Goal: Check status: Check status

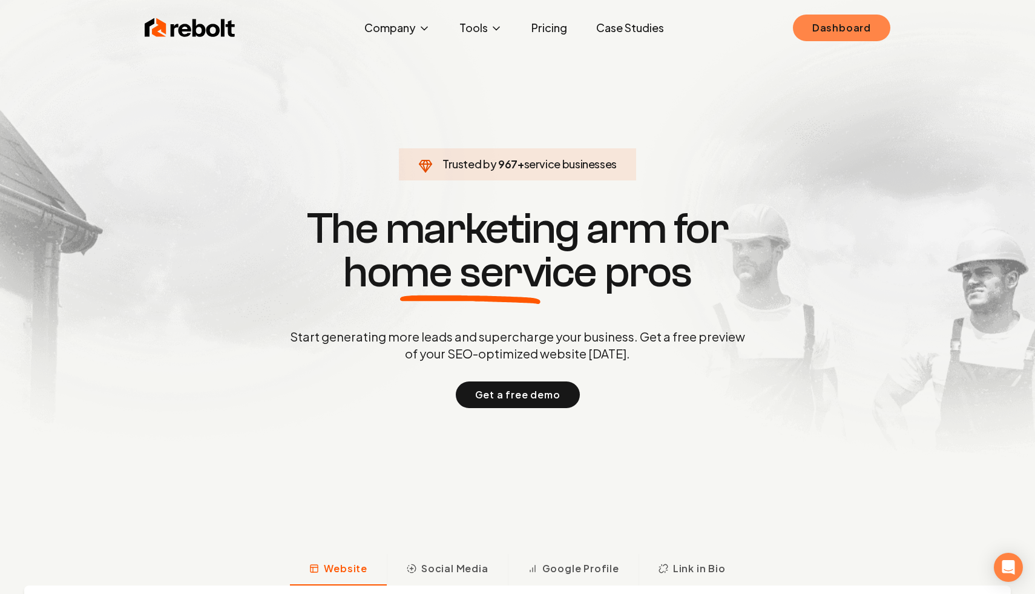
click at [833, 35] on link "Dashboard" at bounding box center [841, 28] width 97 height 27
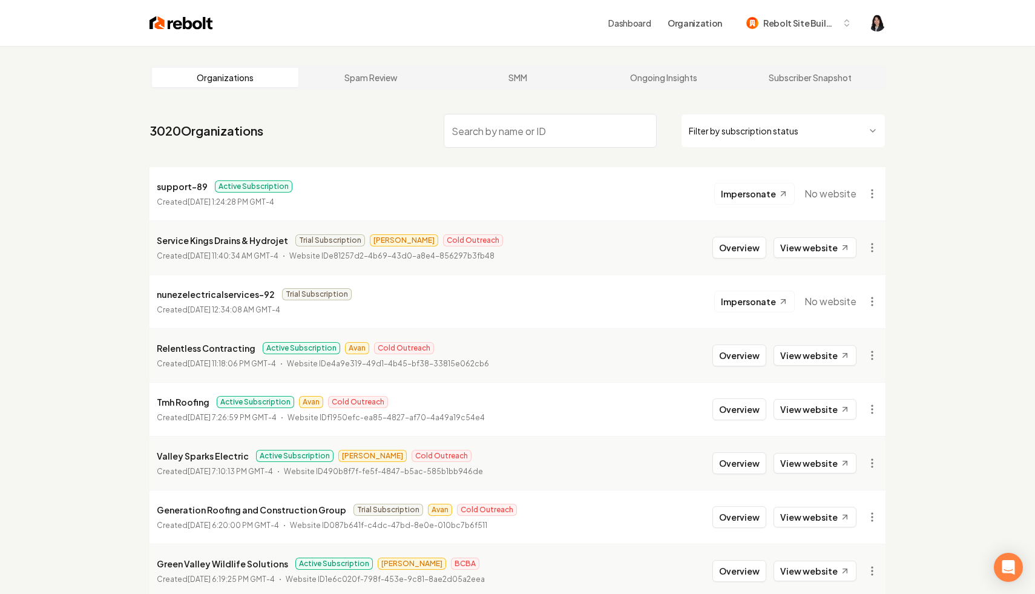
click at [761, 132] on html "Dashboard Organization Rebolt Site Builder Organizations Spam Review SMM Ongoin…" at bounding box center [517, 297] width 1035 height 594
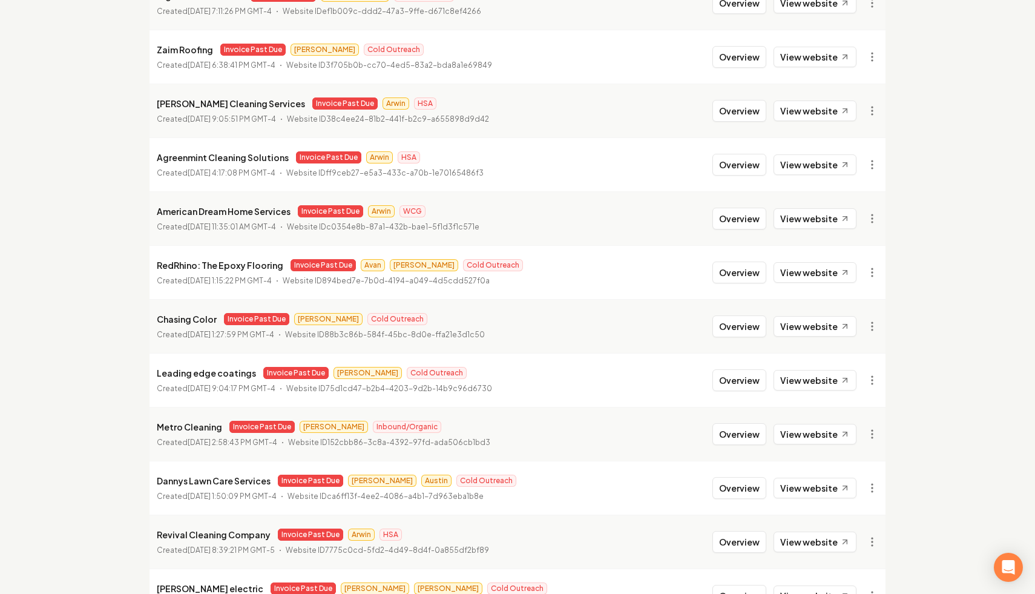
scroll to position [896, 0]
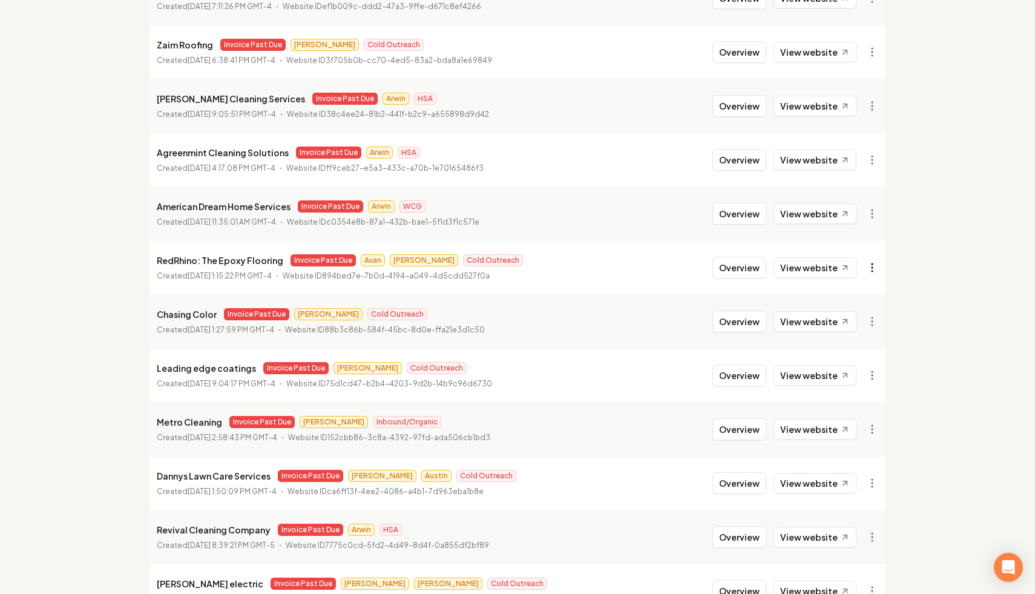
click at [860, 372] on link "View in Stripe" at bounding box center [842, 371] width 77 height 19
drag, startPoint x: 278, startPoint y: 261, endPoint x: 146, endPoint y: 263, distance: 131.3
copy p "RedRhino: The Epoxy Flooring"
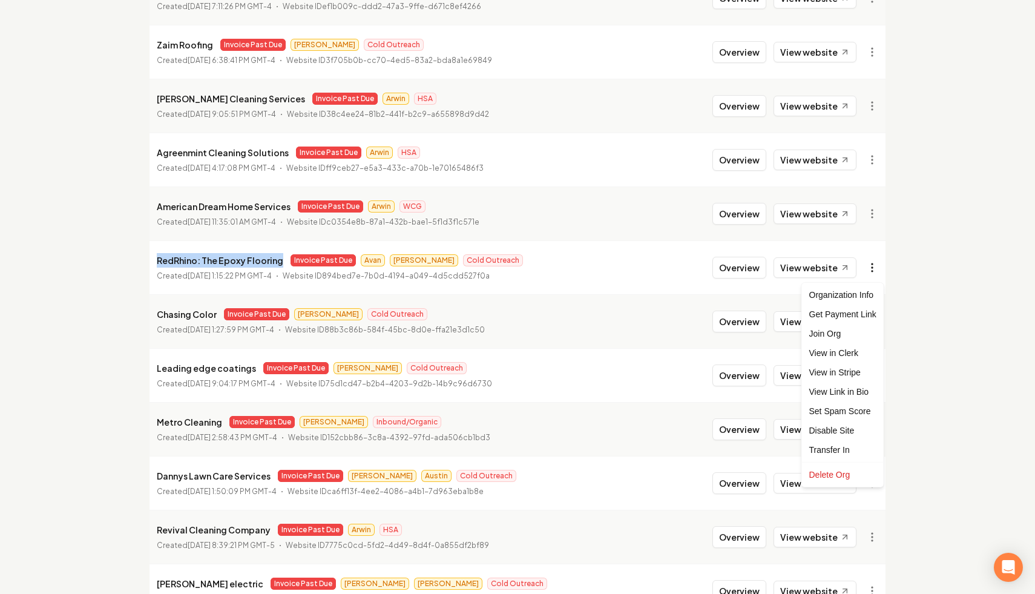
click at [859, 375] on link "View in Stripe" at bounding box center [842, 371] width 77 height 19
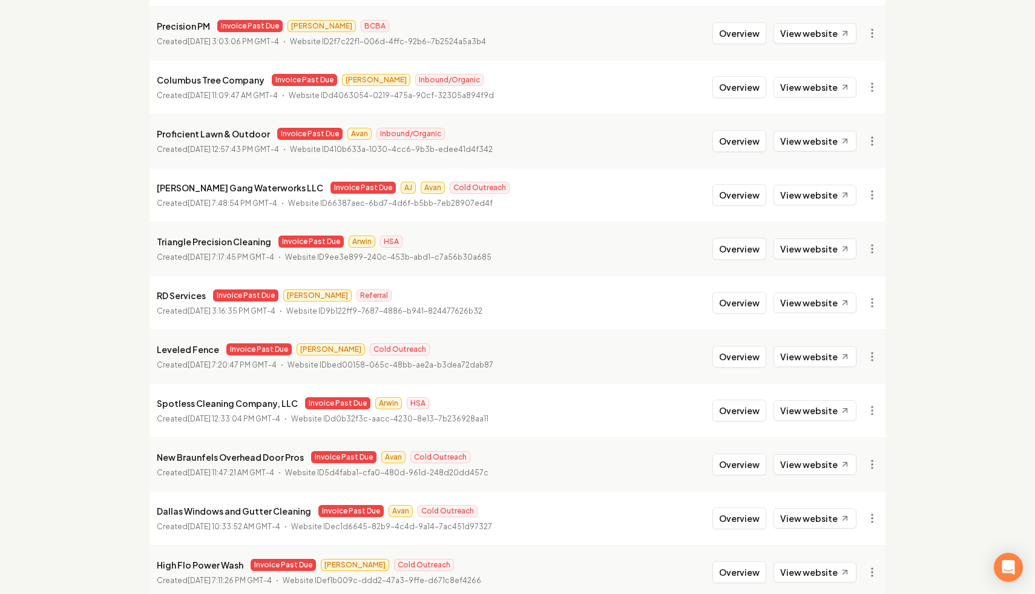
scroll to position [0, 0]
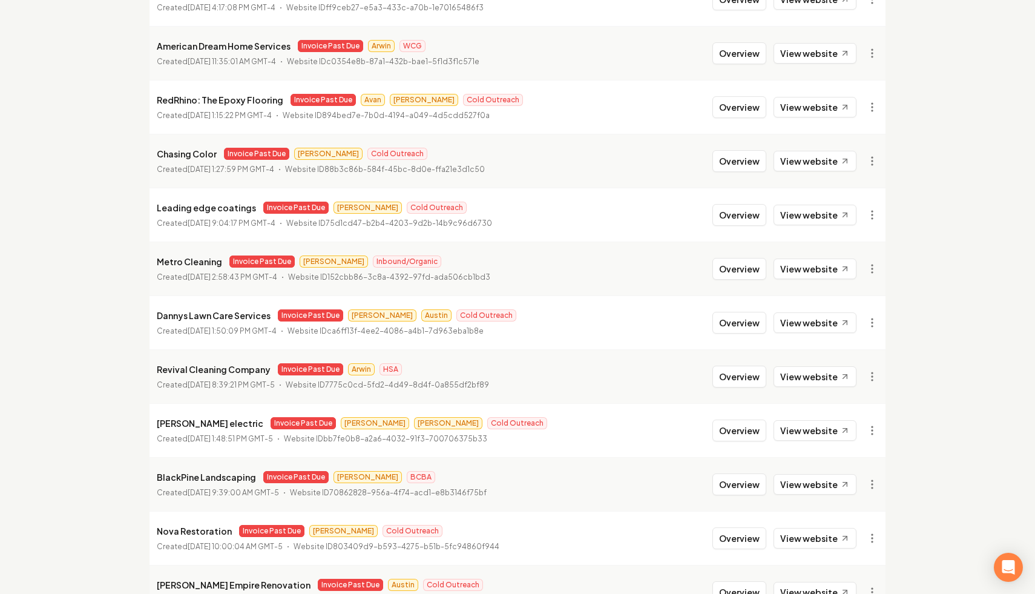
scroll to position [1132, 0]
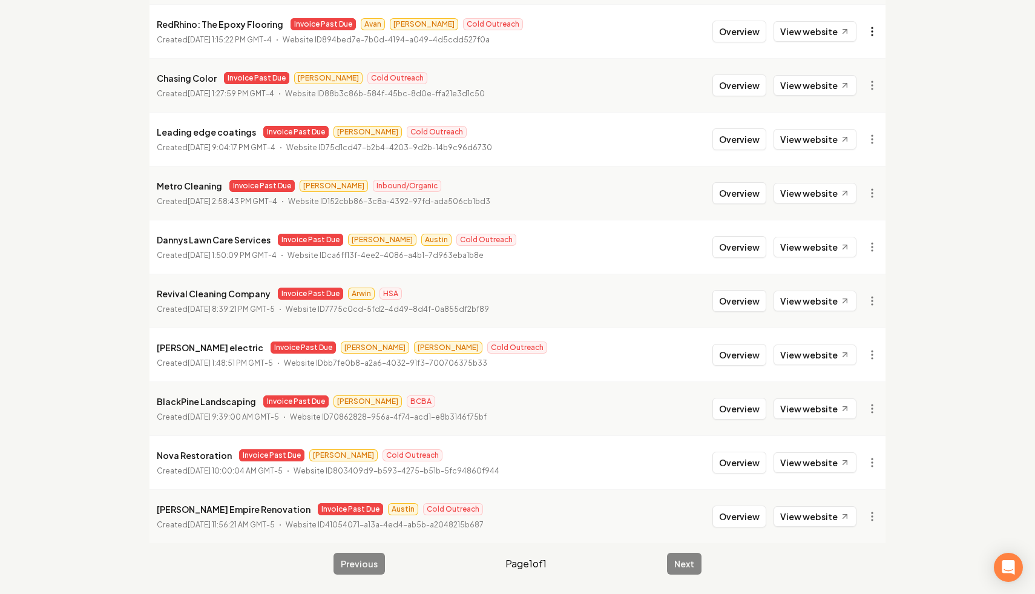
click at [857, 134] on link "View in Stripe" at bounding box center [842, 135] width 77 height 19
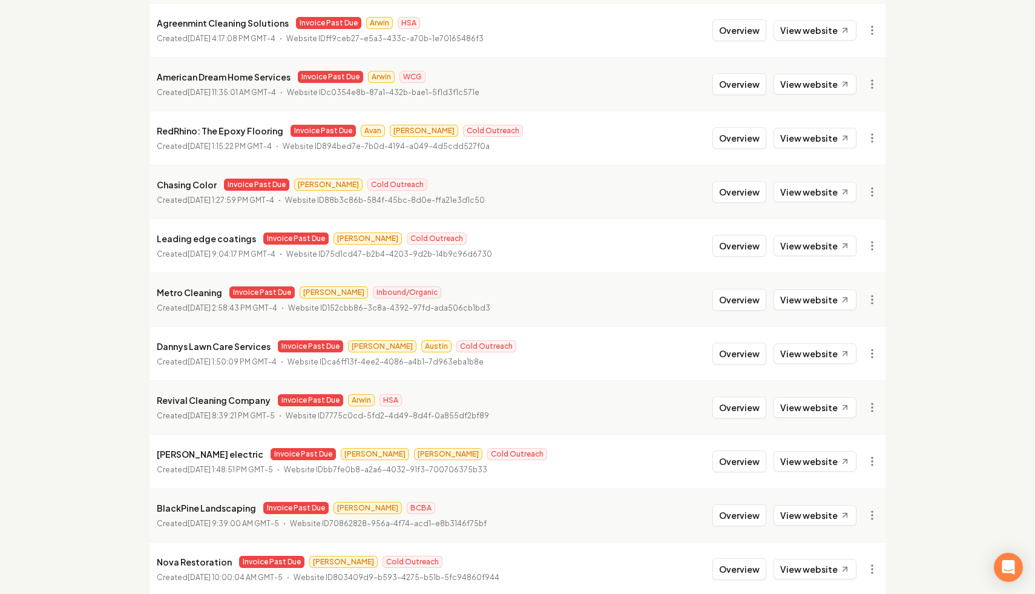
scroll to position [0, 0]
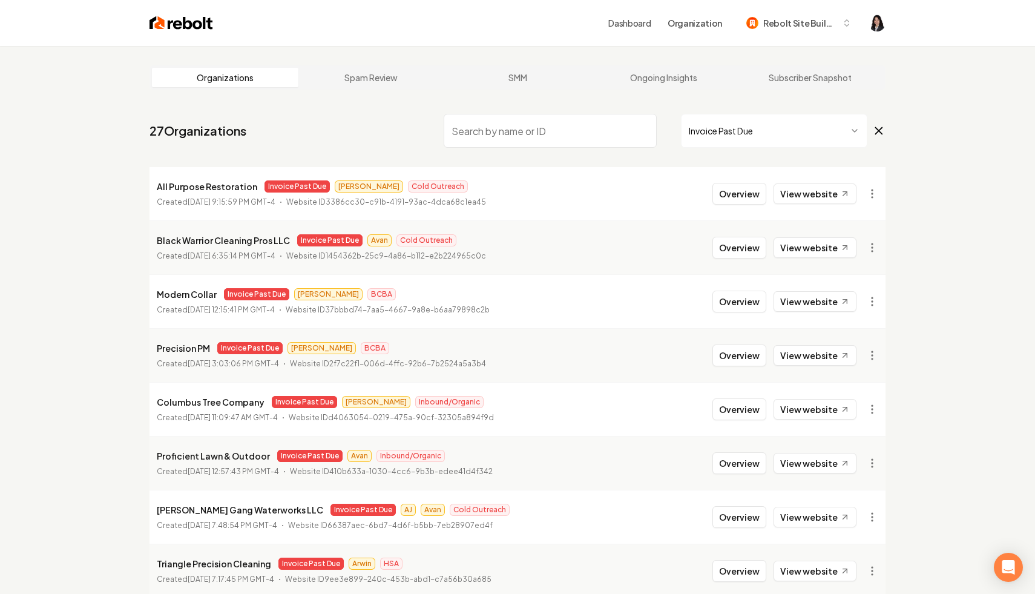
click at [824, 354] on link "View website" at bounding box center [814, 355] width 83 height 21
click at [870, 356] on html "Dashboard Organization Rebolt Site Builder Organizations Spam Review SMM Ongoin…" at bounding box center [517, 297] width 1035 height 594
click at [846, 442] on link "View in Clerk" at bounding box center [842, 440] width 77 height 19
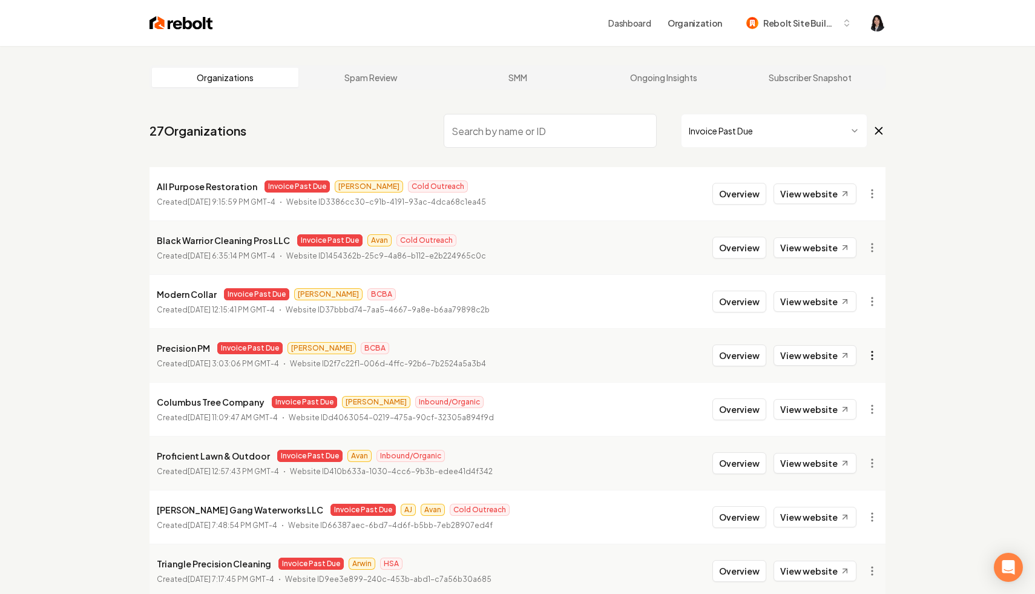
click at [875, 361] on html "Dashboard Organization Rebolt Site Builder Organizations Spam Review SMM Ongoin…" at bounding box center [517, 297] width 1035 height 594
click at [863, 459] on link "View in Stripe" at bounding box center [842, 459] width 77 height 19
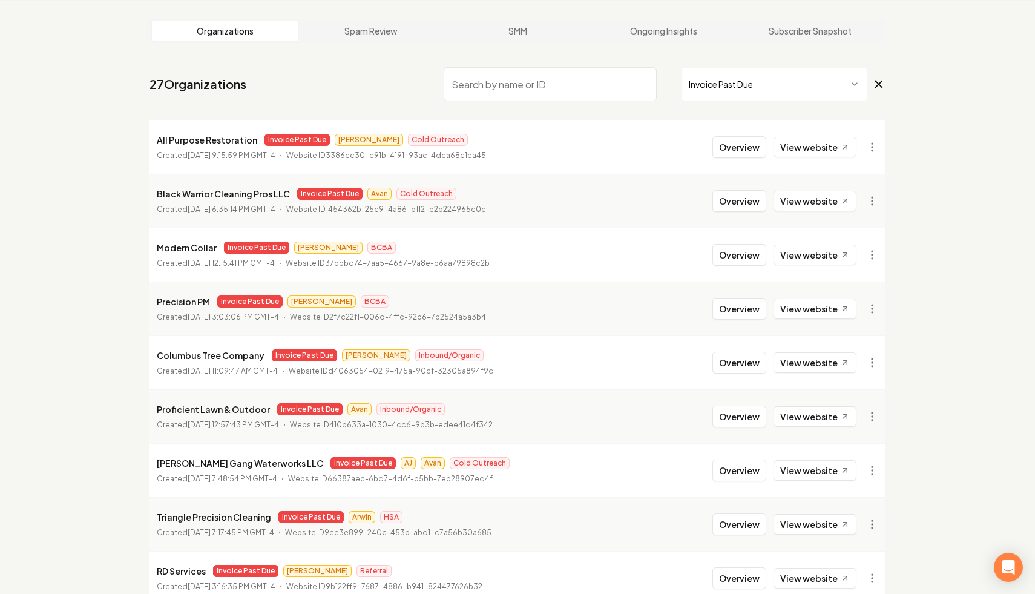
scroll to position [52, 0]
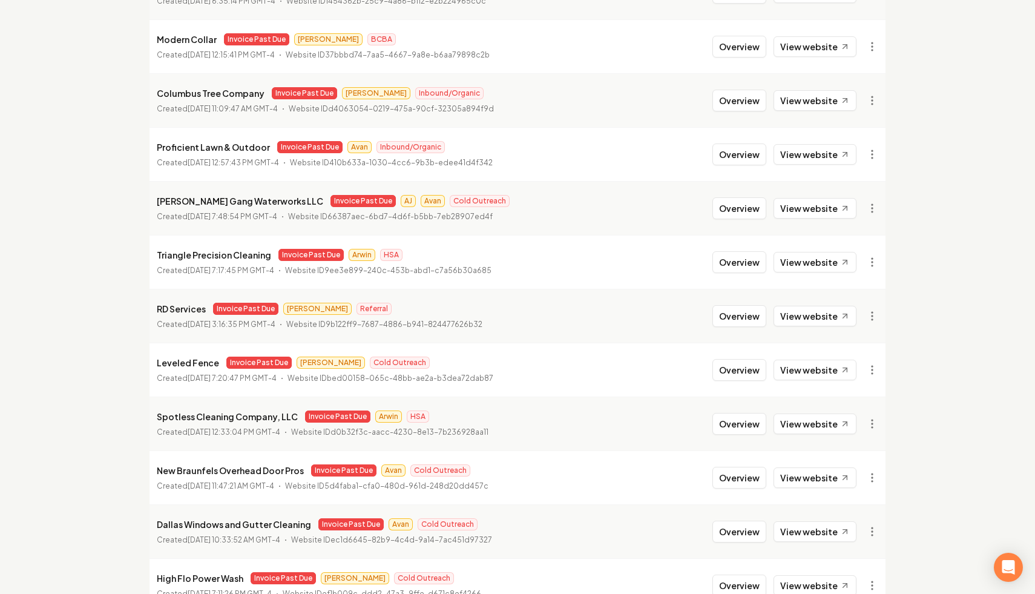
scroll to position [257, 0]
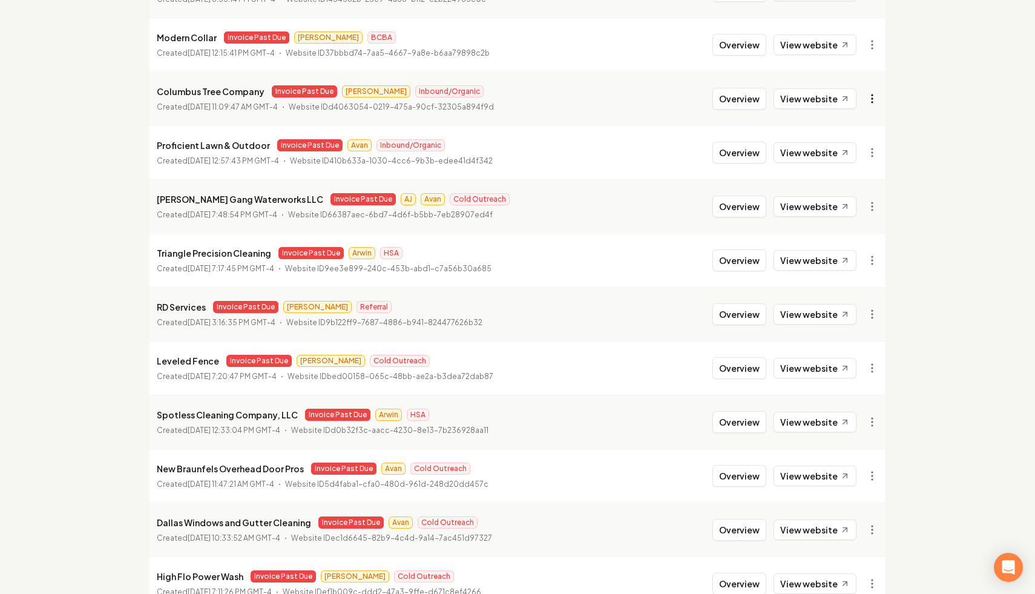
click at [868, 91] on html "Dashboard Organization Rebolt Site Builder Organizations Spam Review SMM Ongoin…" at bounding box center [517, 40] width 1035 height 594
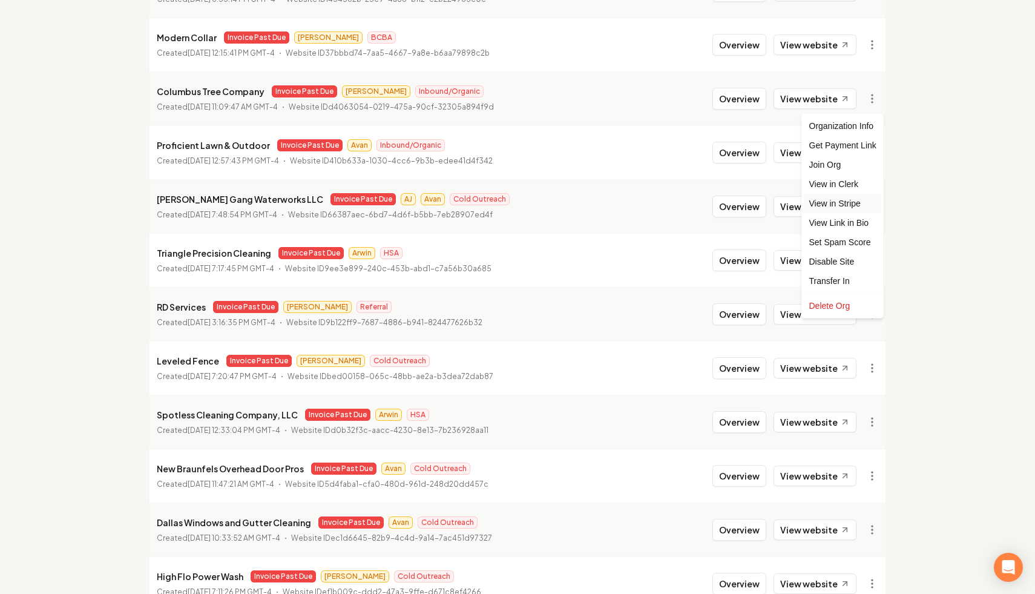
click at [832, 205] on link "View in Stripe" at bounding box center [842, 203] width 77 height 19
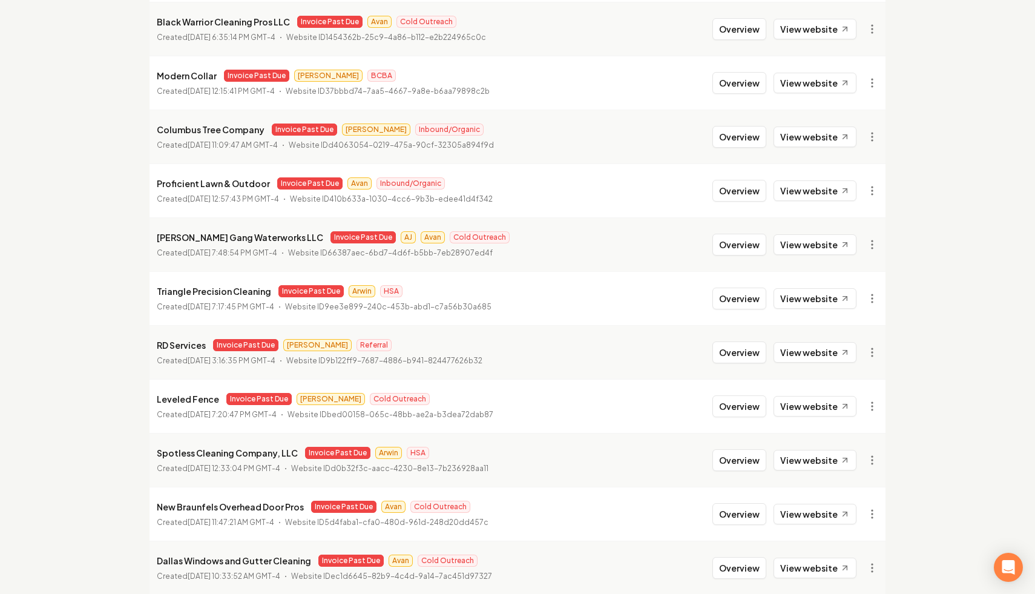
scroll to position [176, 0]
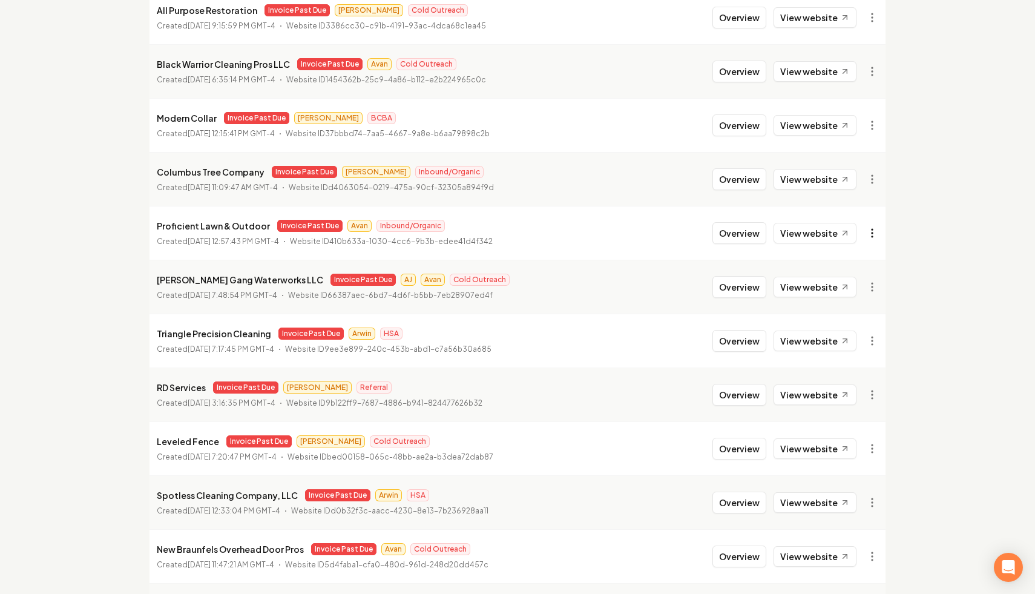
click at [869, 234] on html "Dashboard Organization Rebolt Site Builder Organizations Spam Review SMM Ongoin…" at bounding box center [517, 121] width 1035 height 594
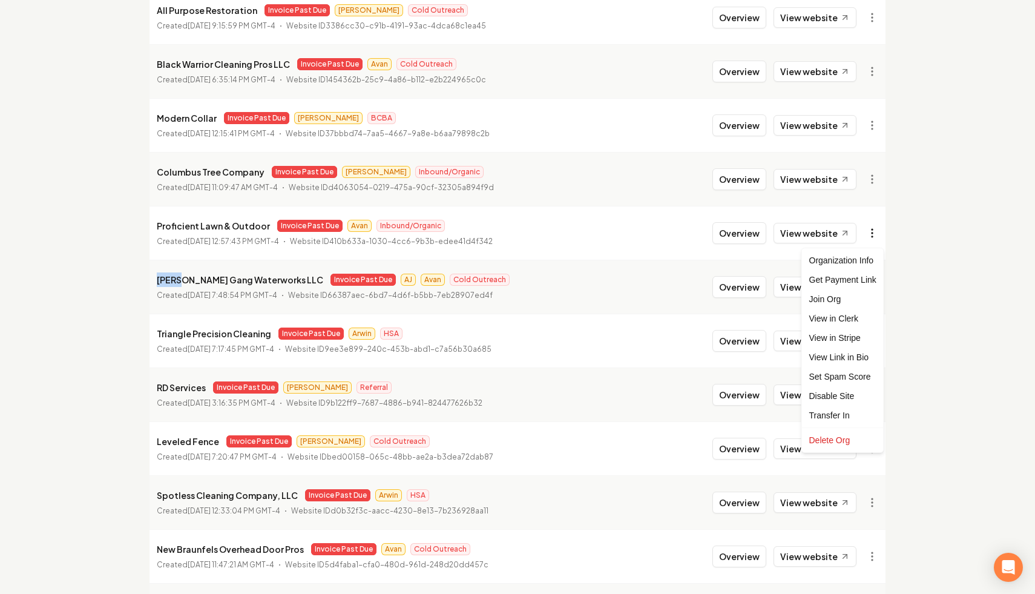
click at [869, 234] on html "Dashboard Organization Rebolt Site Builder Organizations Spam Review SMM Ongoin…" at bounding box center [517, 121] width 1035 height 594
click at [857, 335] on link "View in Stripe" at bounding box center [842, 337] width 77 height 19
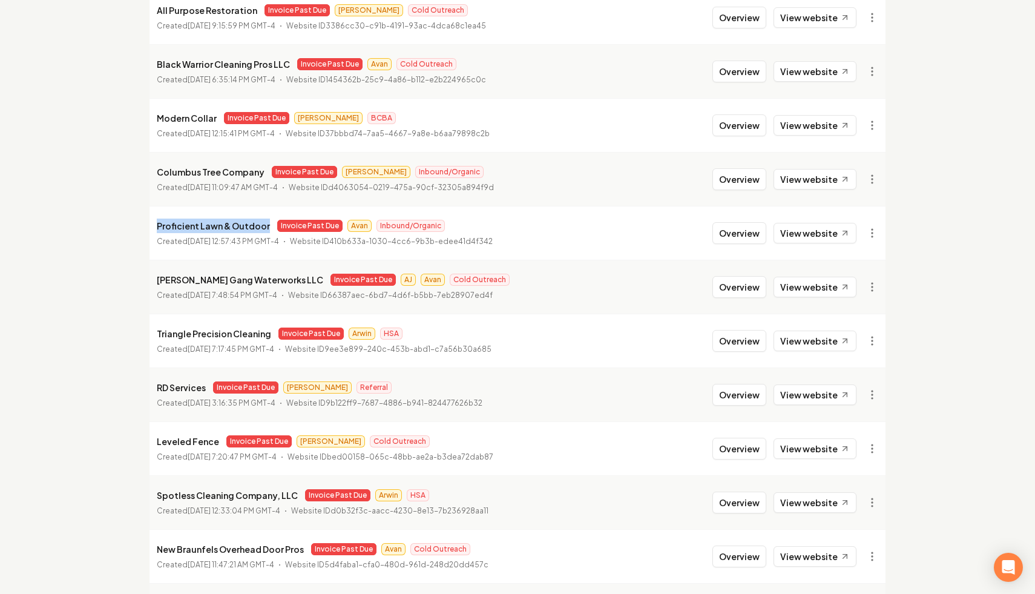
drag, startPoint x: 267, startPoint y: 228, endPoint x: 148, endPoint y: 228, distance: 119.2
copy p "Proficient Lawn & Outdoor"
click at [870, 241] on html "Dashboard Organization Rebolt Site Builder Organizations Spam Review SMM Ongoin…" at bounding box center [517, 121] width 1035 height 594
click at [856, 332] on link "View in Stripe" at bounding box center [842, 337] width 77 height 19
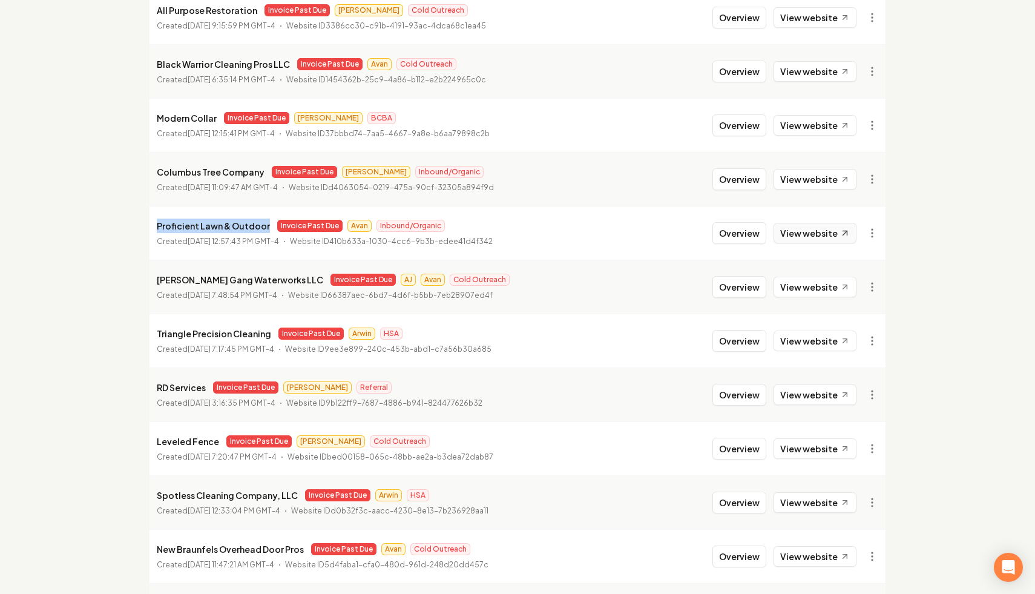
click at [815, 225] on link "View website" at bounding box center [814, 233] width 83 height 21
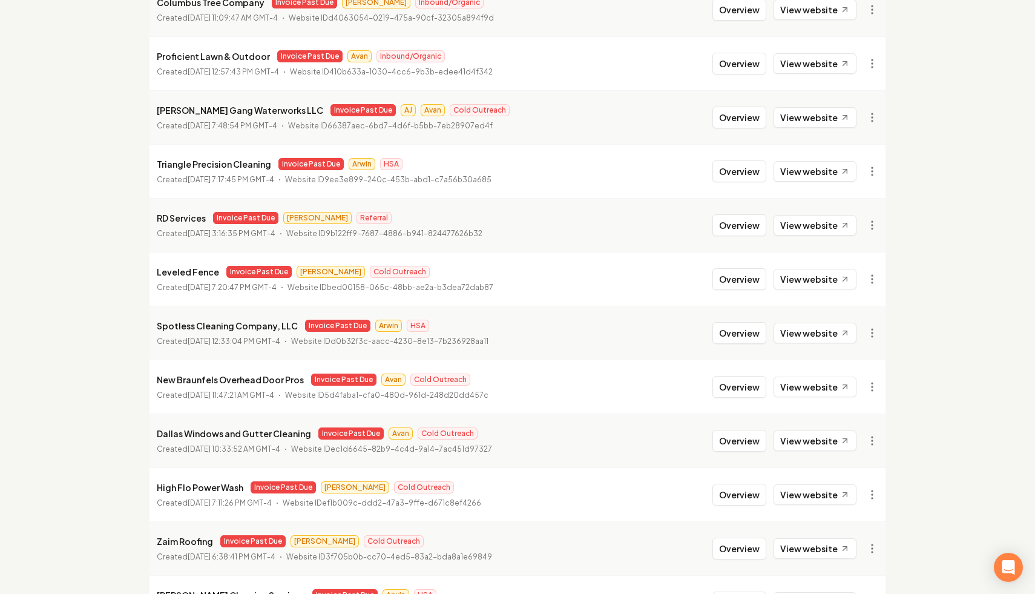
scroll to position [349, 0]
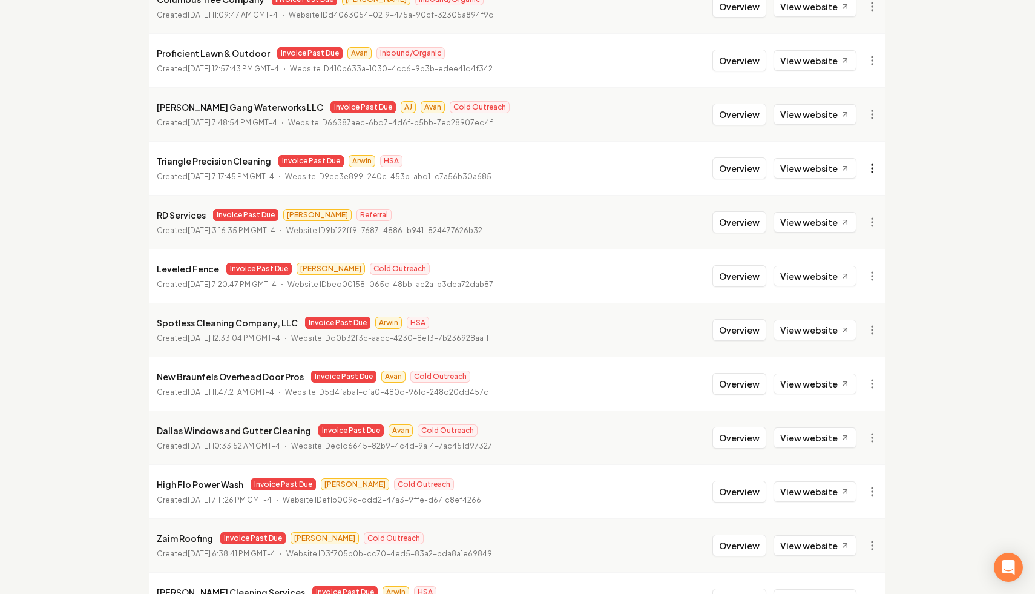
click at [854, 277] on link "View in Stripe" at bounding box center [842, 272] width 77 height 19
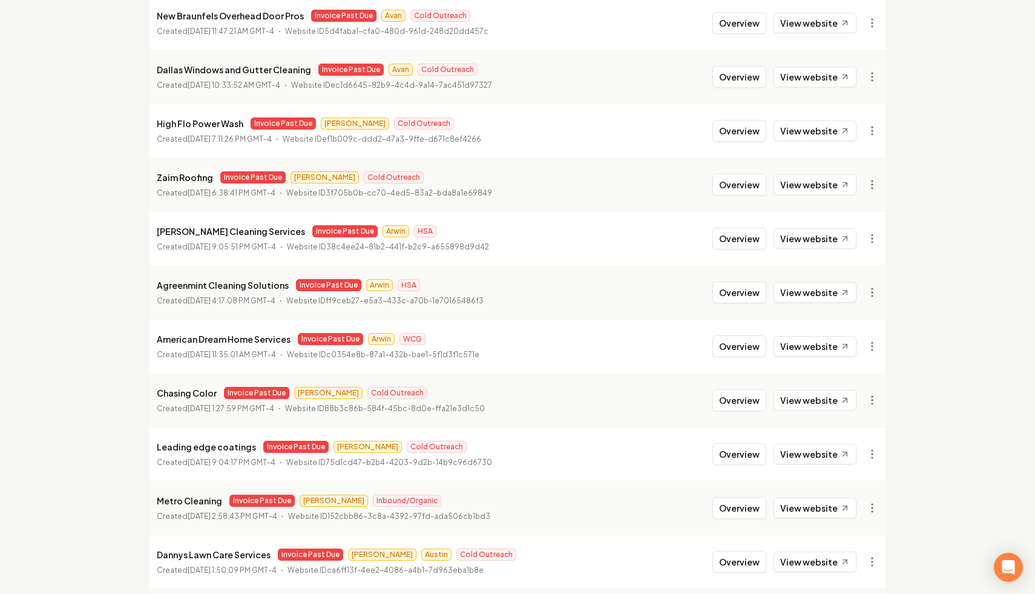
scroll to position [709, 0]
click at [870, 37] on li "New Braunfels Overhead Door Pros Invoice Past Due Avan Cold Outreach Created Ju…" at bounding box center [517, 23] width 736 height 54
click at [851, 129] on link "View in Stripe" at bounding box center [842, 128] width 77 height 19
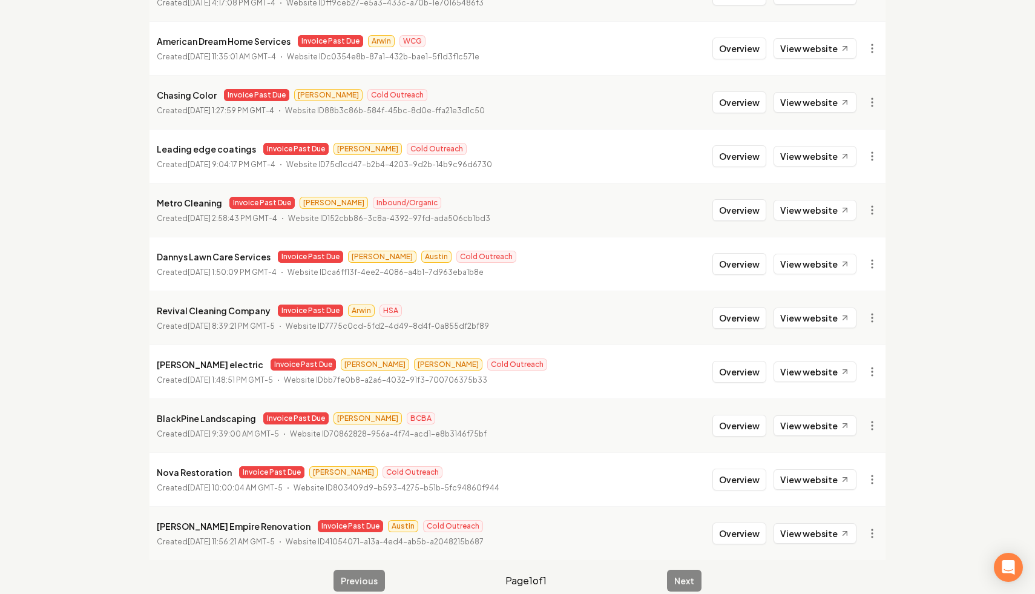
scroll to position [1024, 0]
